Goal: Task Accomplishment & Management: Manage account settings

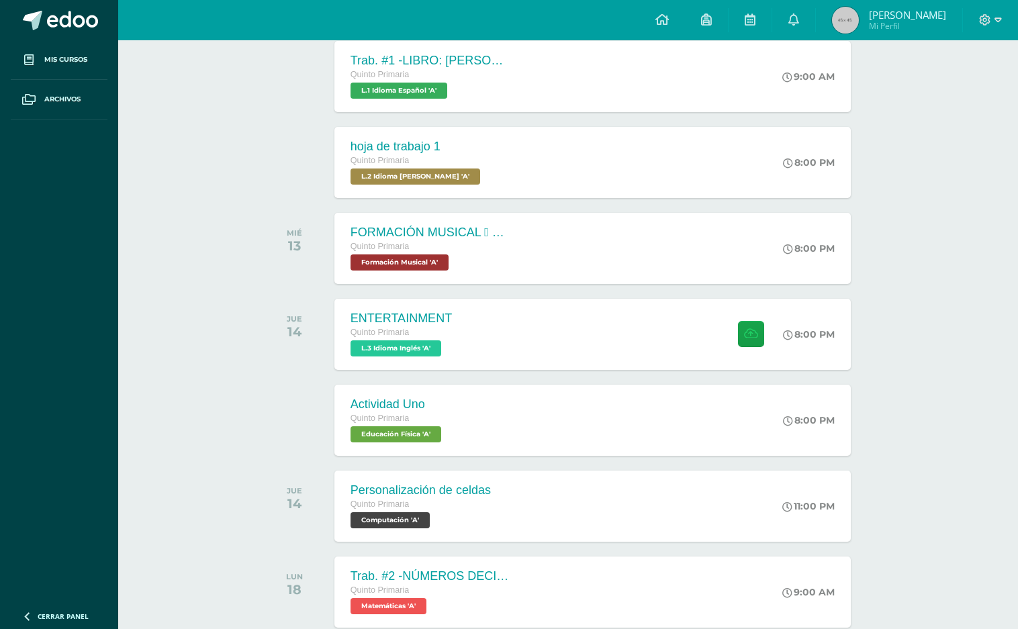
scroll to position [310, 0]
click at [1000, 17] on div at bounding box center [990, 20] width 55 height 40
click at [506, 223] on div "FORMACIÓN MUSICAL  EJERCICIO RITMICO Quinto Primaria Formación Musical 'A'" at bounding box center [429, 248] width 195 height 72
click at [0, 0] on div "FORMACIÓN MUSICAL  EJERCICIO RITMICO Formación Musical" at bounding box center [0, 0] width 0 height 0
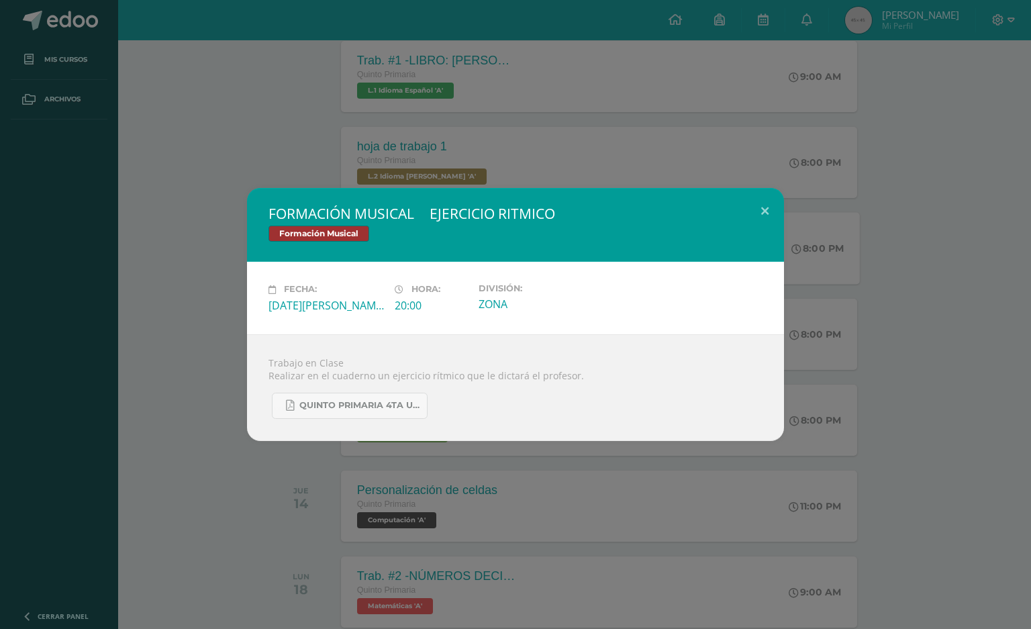
drag, startPoint x: 299, startPoint y: 485, endPoint x: 320, endPoint y: 447, distance: 42.6
click at [299, 485] on div "FORMACIÓN MUSICAL  EJERCICIO RITMICO Formación Musical Fecha: [DATE][PERSON_NA…" at bounding box center [515, 314] width 1031 height 629
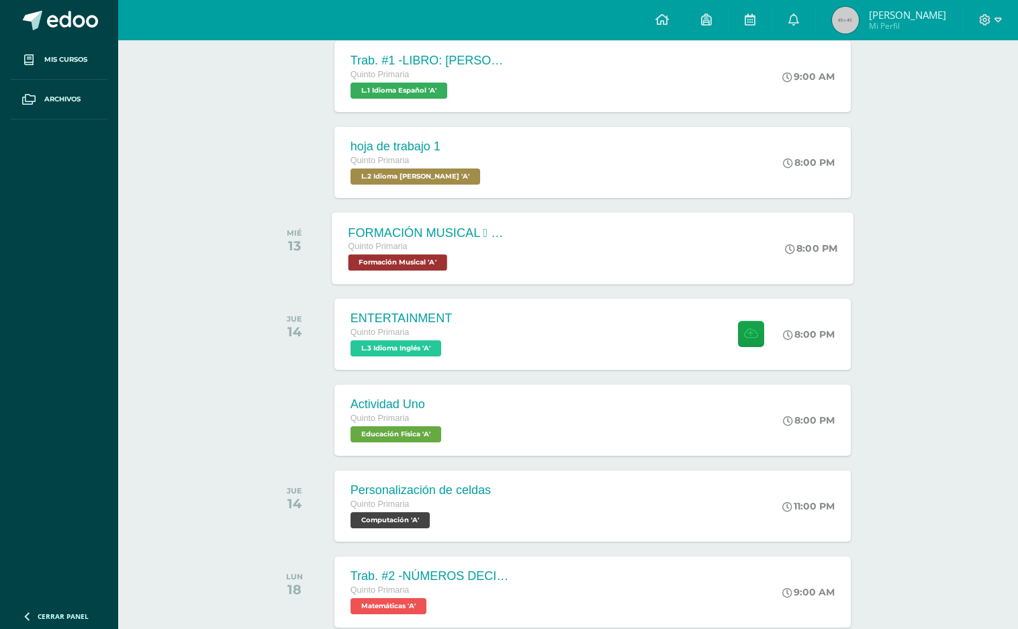
click at [1000, 25] on icon at bounding box center [997, 20] width 7 height 12
click at [977, 95] on span "Cerrar sesión" at bounding box center [956, 92] width 60 height 13
